Goal: Download file/media

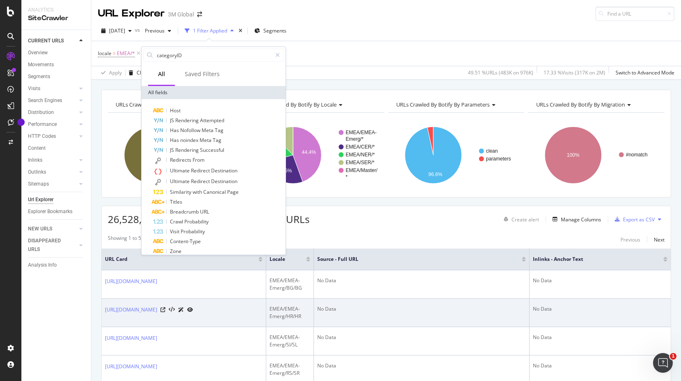
scroll to position [168, 0]
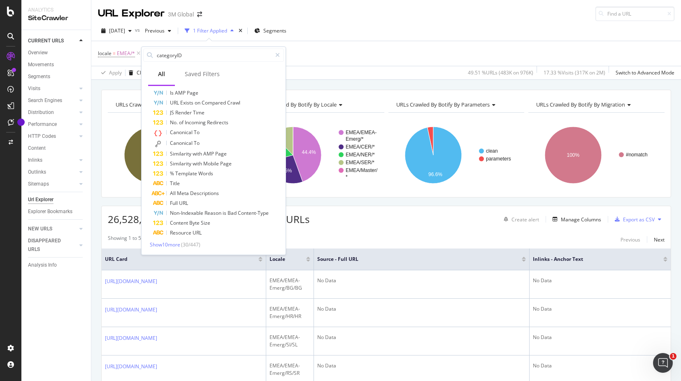
click at [362, 49] on div "locale = EMEA/* Add Filter" at bounding box center [386, 53] width 576 height 25
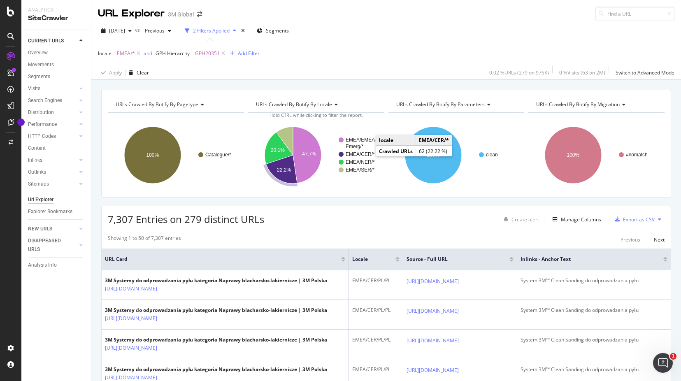
click at [367, 155] on text "EMEA/CER/*" at bounding box center [360, 154] width 29 height 6
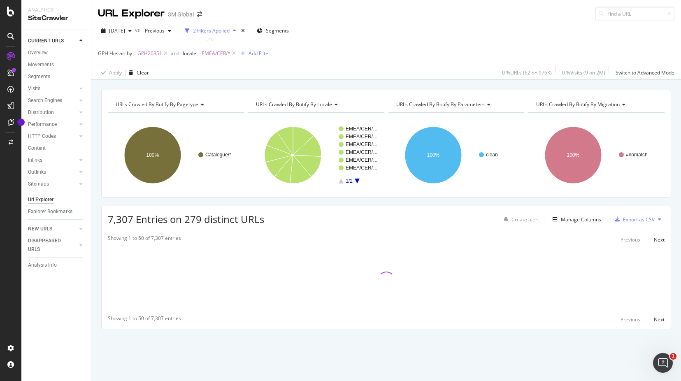
click at [358, 181] on icon "A chart." at bounding box center [357, 181] width 5 height 5
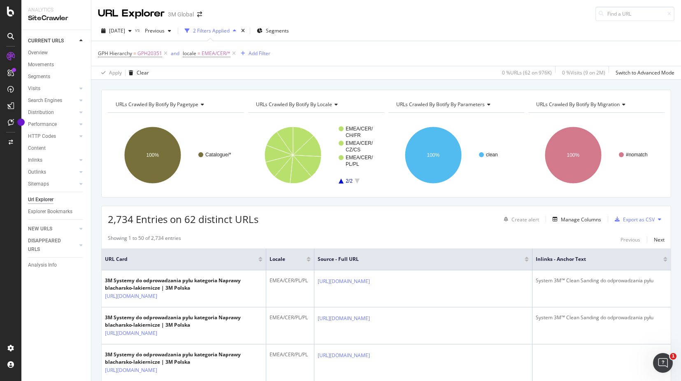
click at [335, 106] on icon at bounding box center [335, 104] width 6 height 5
click at [336, 91] on div "URLs Crawled By Botify By pagetype Chart (by Value) Table Expand Export as CSV …" at bounding box center [386, 144] width 570 height 108
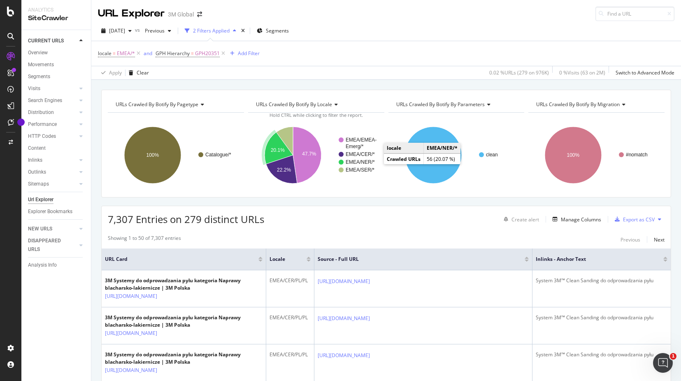
click at [363, 160] on text "EMEA/NER/*" at bounding box center [360, 162] width 29 height 6
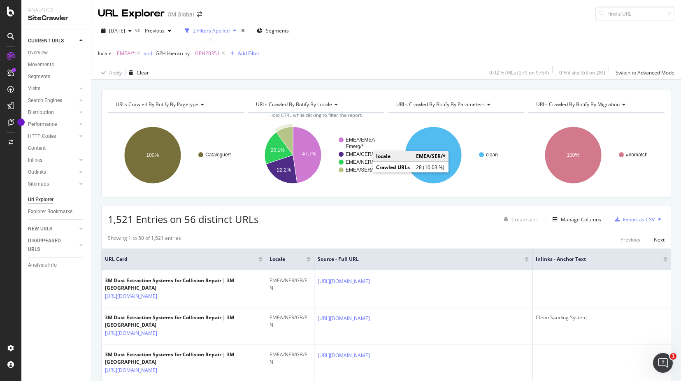
click at [365, 171] on text "EMEA/SER/*" at bounding box center [360, 170] width 29 height 6
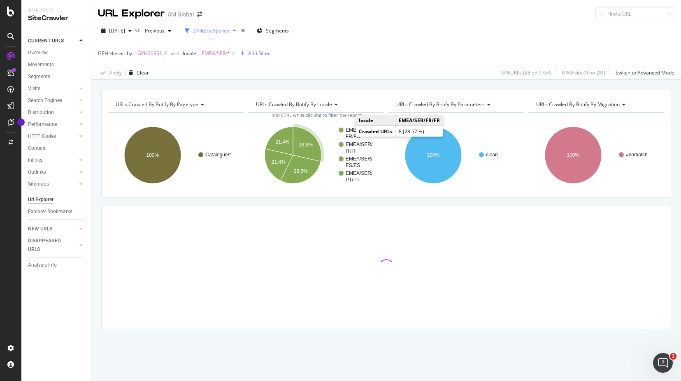
click at [349, 136] on text "FR/FR" at bounding box center [353, 137] width 15 height 6
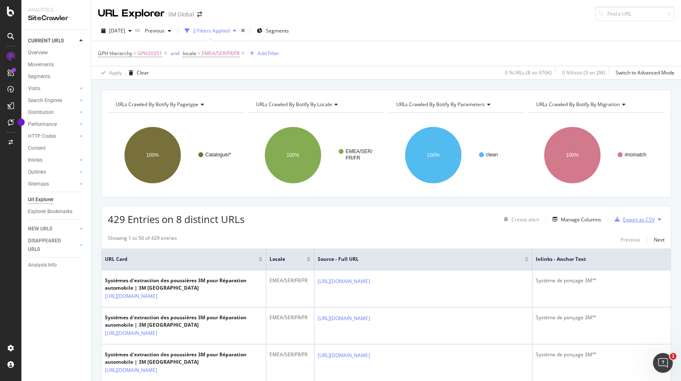
click at [626, 220] on div "Export as CSV" at bounding box center [639, 219] width 32 height 7
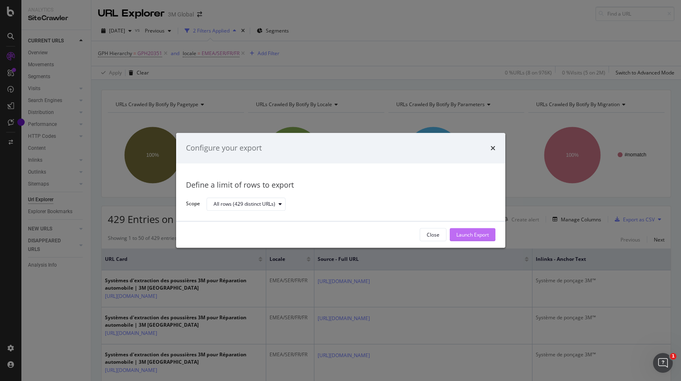
click at [459, 237] on div "Launch Export" at bounding box center [472, 234] width 32 height 7
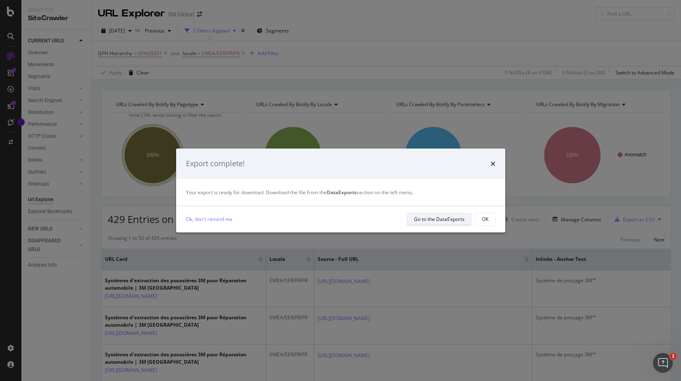
click at [461, 223] on div "Go to the DataExports" at bounding box center [439, 219] width 51 height 7
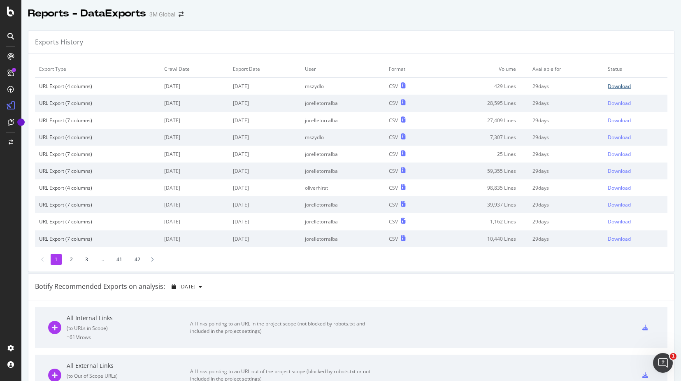
click at [621, 86] on div "Download" at bounding box center [619, 86] width 23 height 7
